Goal: Find specific page/section: Find specific page/section

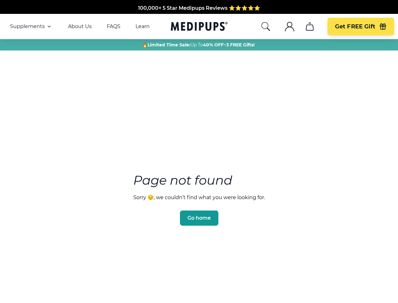
click at [199, 151] on section "Page not found Sorry 😔, we couldn’t find what you were looking for. Go home" at bounding box center [199, 184] width 398 height 242
click at [31, 26] on span "Supplements" at bounding box center [27, 26] width 35 height 6
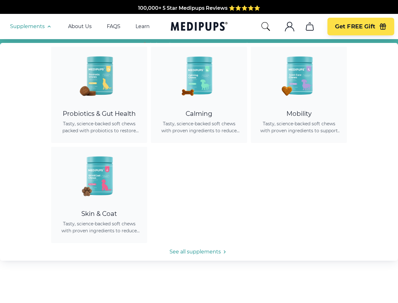
click at [49, 26] on icon "button" at bounding box center [49, 27] width 8 height 8
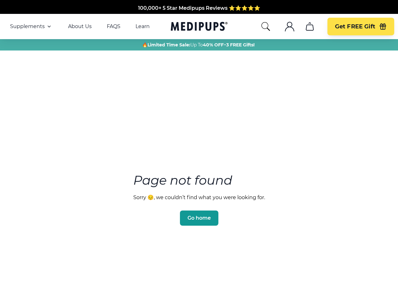
click at [265, 26] on icon "search" at bounding box center [266, 26] width 10 height 10
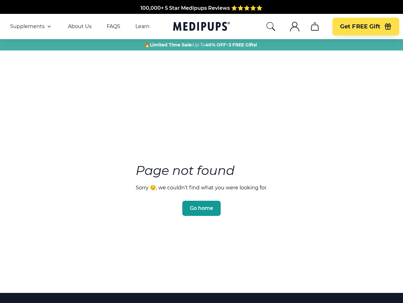
click at [290, 26] on icon ".cls-1{fill:none;stroke:currentColor;stroke-miterlimit:10;stroke-width:1.5px;}" at bounding box center [295, 26] width 10 height 10
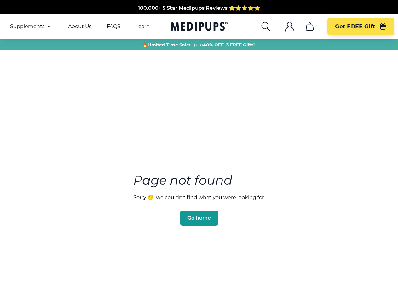
click at [310, 26] on icon "cart" at bounding box center [310, 26] width 10 height 10
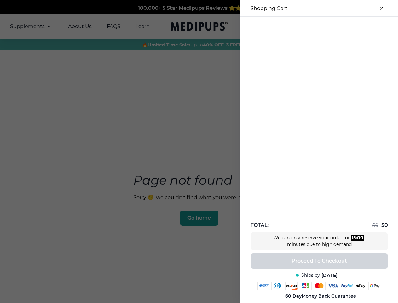
click at [310, 26] on div at bounding box center [320, 22] width 158 height 10
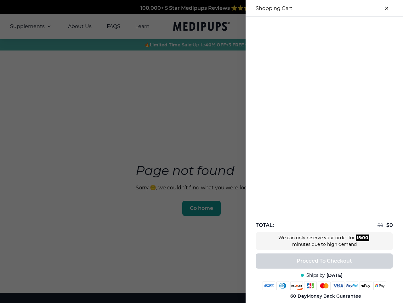
click at [361, 26] on div at bounding box center [325, 22] width 158 height 10
